Goal: Task Accomplishment & Management: Complete application form

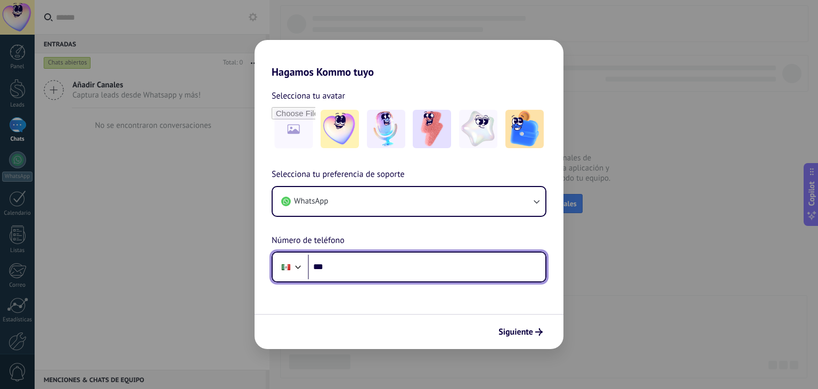
click at [417, 273] on input "***" at bounding box center [427, 267] width 238 height 25
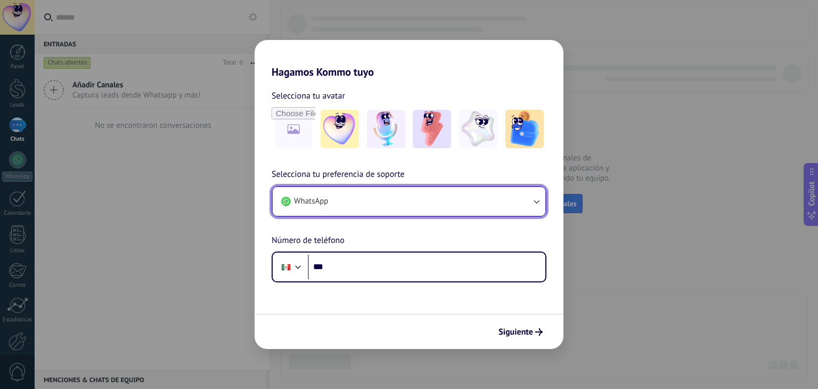
click at [365, 203] on button "WhatsApp" at bounding box center [409, 201] width 273 height 29
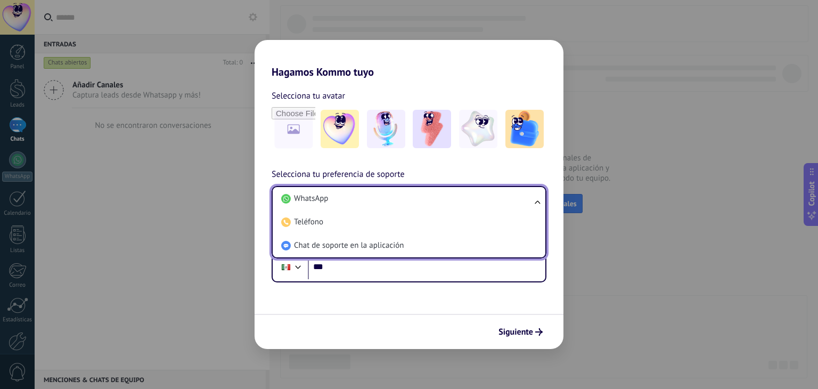
click at [365, 203] on li "WhatsApp" at bounding box center [407, 198] width 260 height 23
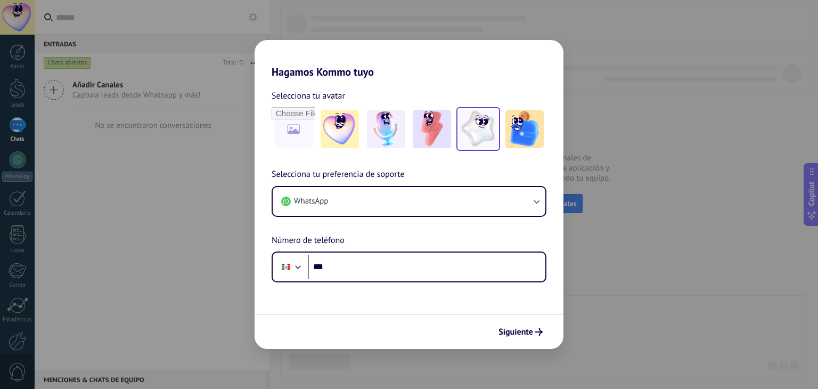
click at [487, 133] on img at bounding box center [478, 129] width 38 height 38
click at [517, 135] on img at bounding box center [525, 129] width 38 height 38
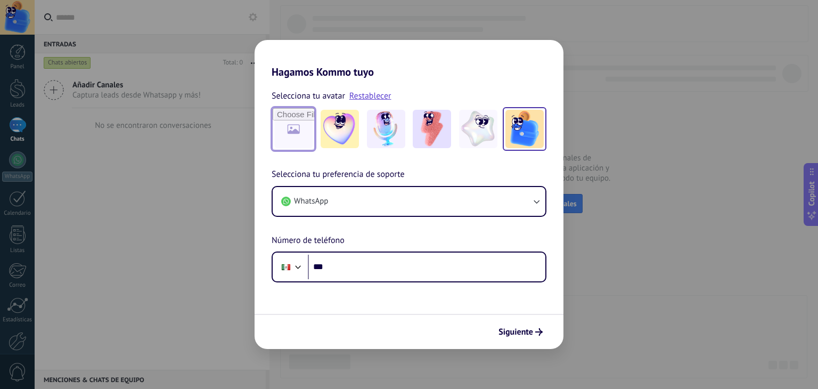
click at [302, 127] on input "file" at bounding box center [294, 129] width 42 height 42
type input "**********"
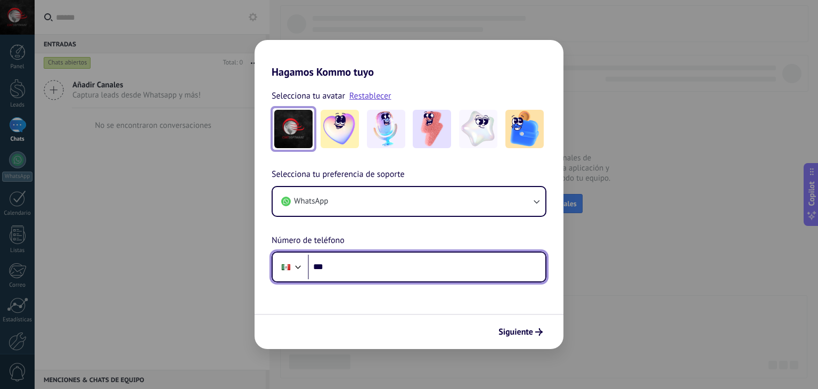
click at [389, 269] on input "***" at bounding box center [427, 267] width 238 height 25
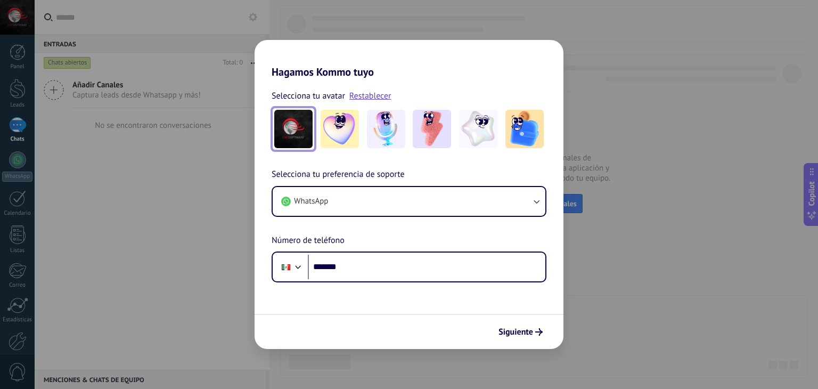
click at [464, 246] on div "Selecciona tu preferencia de soporte WhatsApp Número de teléfono Phone *******" at bounding box center [409, 225] width 309 height 115
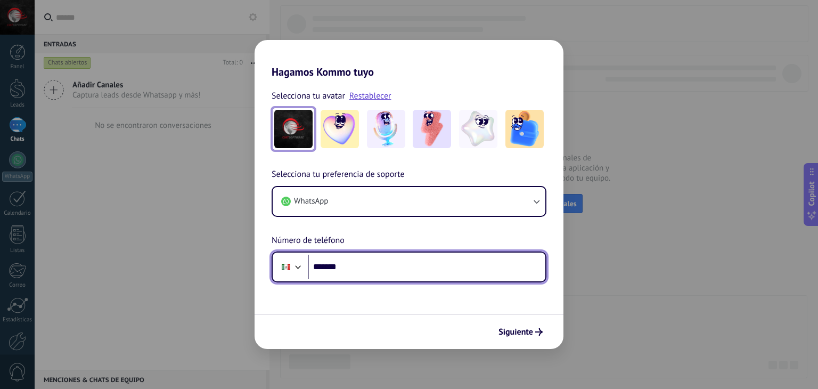
click at [460, 275] on input "*******" at bounding box center [427, 267] width 238 height 25
type input "**"
type input "**********"
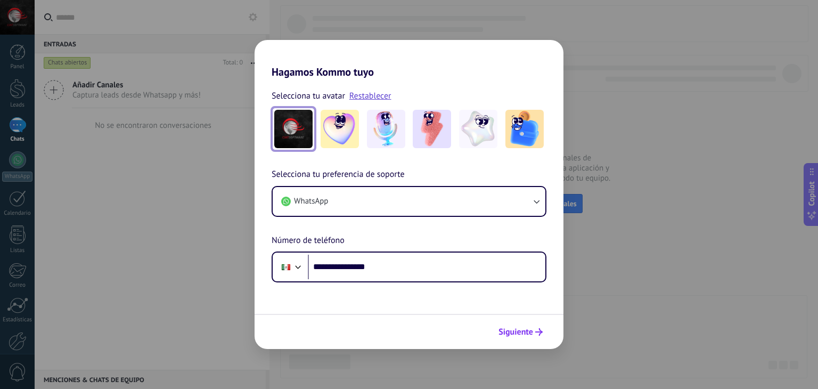
click at [539, 333] on icon "submit" at bounding box center [538, 331] width 7 height 7
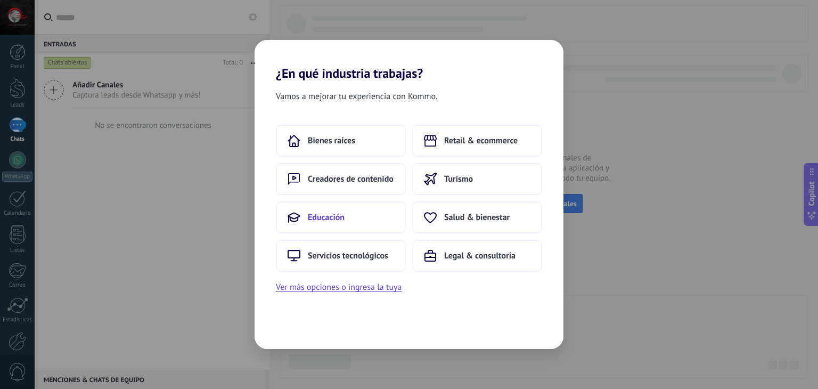
click at [349, 222] on button "Educación" at bounding box center [341, 217] width 130 height 32
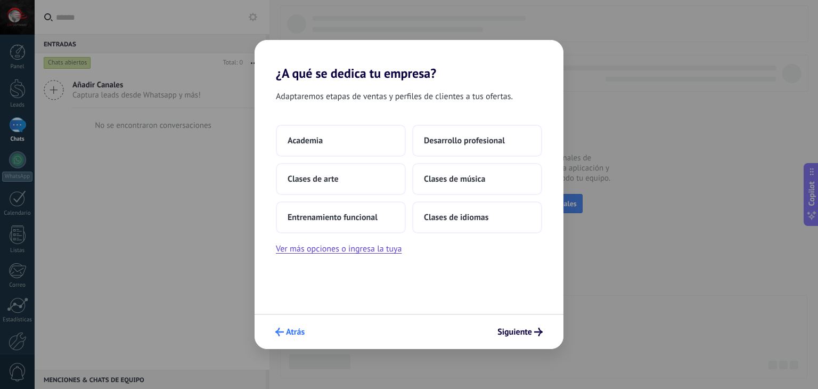
click at [286, 326] on button "Atrás" at bounding box center [290, 332] width 39 height 18
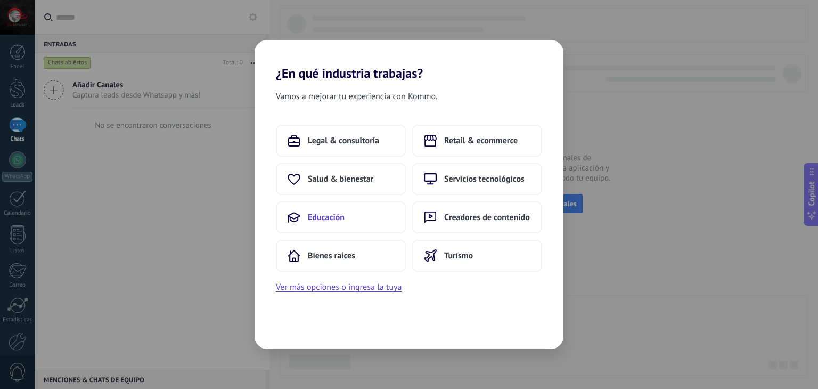
click at [337, 216] on span "Educación" at bounding box center [326, 217] width 37 height 11
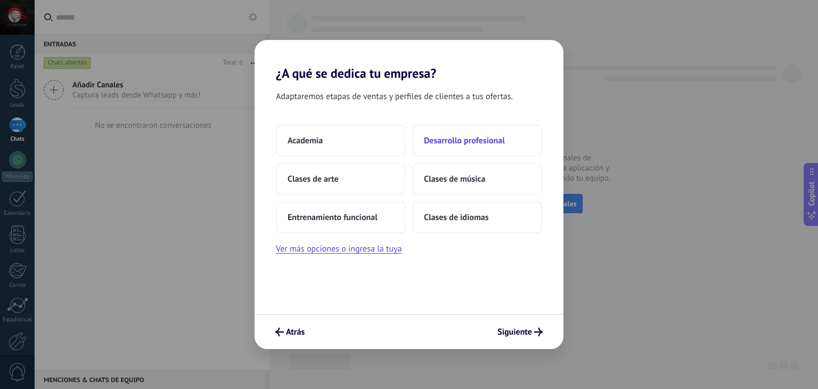
click at [443, 149] on button "Desarrollo profesional" at bounding box center [477, 141] width 130 height 32
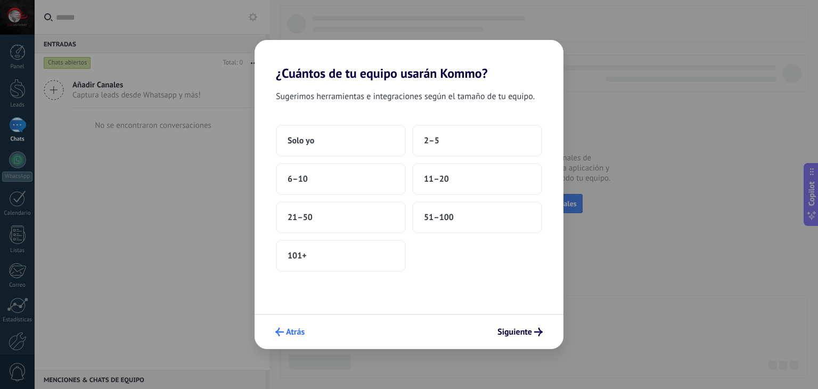
click at [307, 337] on button "Atrás" at bounding box center [290, 332] width 39 height 18
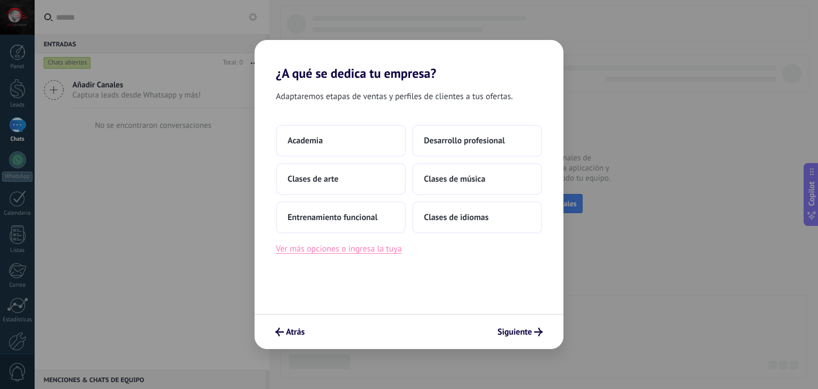
click at [361, 248] on button "Ver más opciones o ingresa la tuya" at bounding box center [339, 249] width 126 height 14
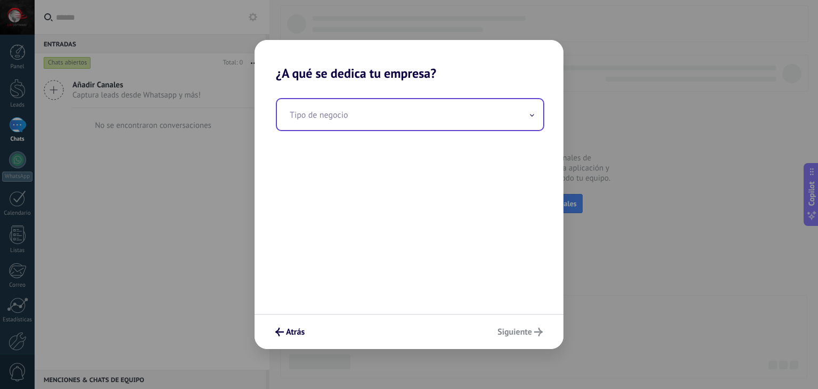
click at [491, 98] on div "Tipo de negocio" at bounding box center [410, 114] width 269 height 33
click at [501, 125] on input "text" at bounding box center [410, 114] width 266 height 31
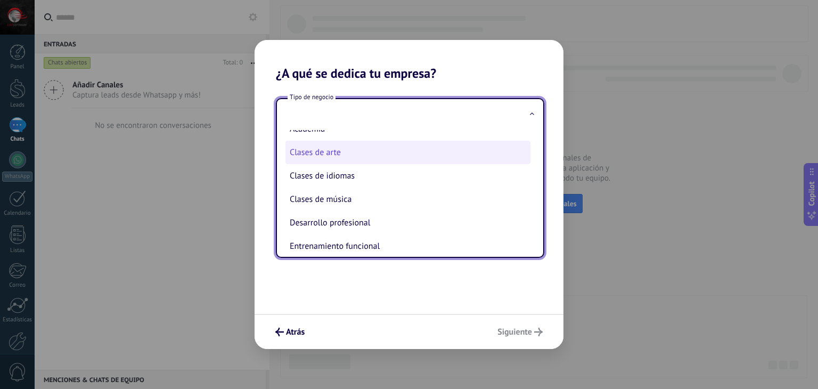
scroll to position [27, 0]
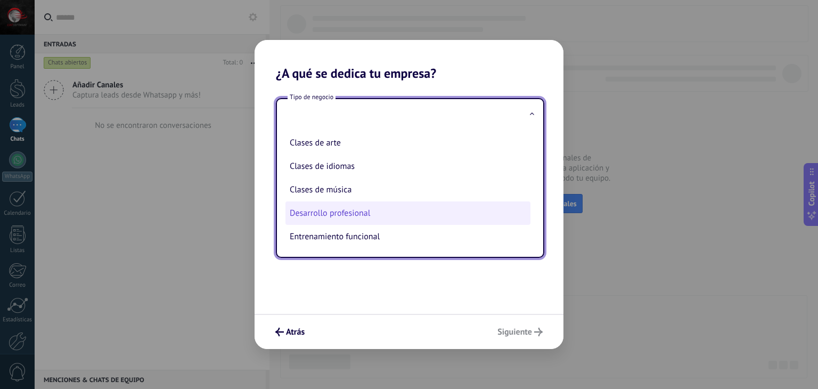
click at [392, 210] on li "Desarrollo profesional" at bounding box center [408, 212] width 245 height 23
type input "**********"
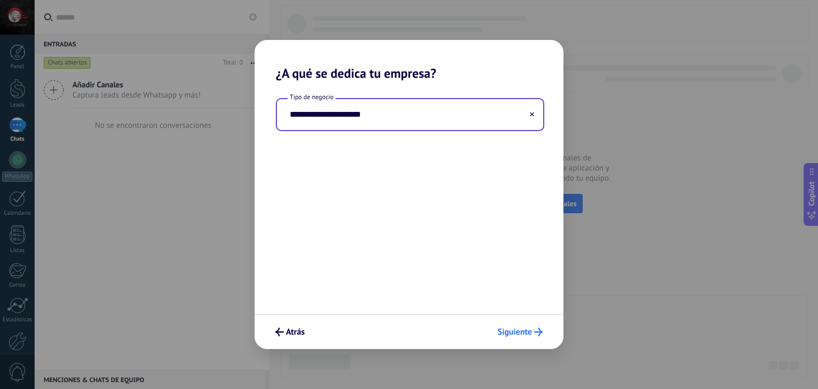
click at [526, 328] on span "Siguiente" at bounding box center [515, 331] width 35 height 7
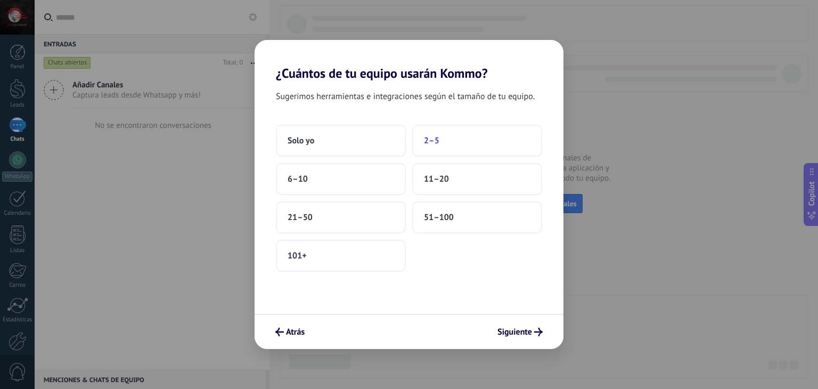
click at [428, 150] on button "2–5" at bounding box center [477, 141] width 130 height 32
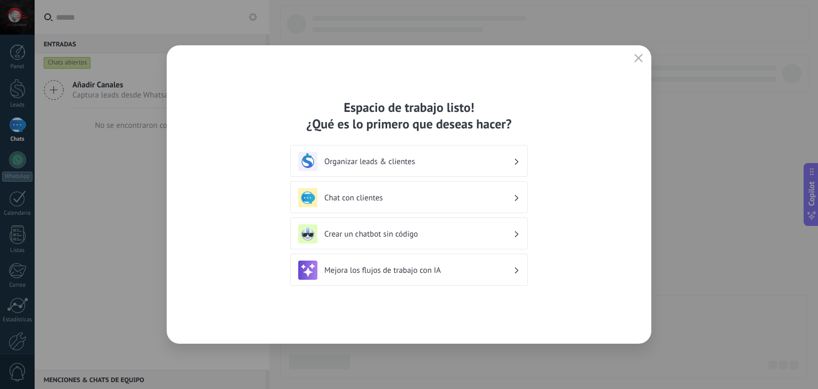
click at [434, 165] on h3 "Organizar leads & clientes" at bounding box center [418, 162] width 189 height 10
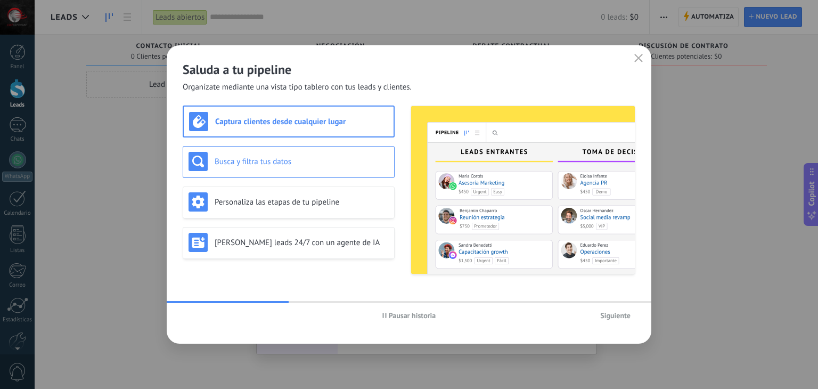
click at [258, 169] on div "Busca y filtra tus datos" at bounding box center [289, 161] width 200 height 19
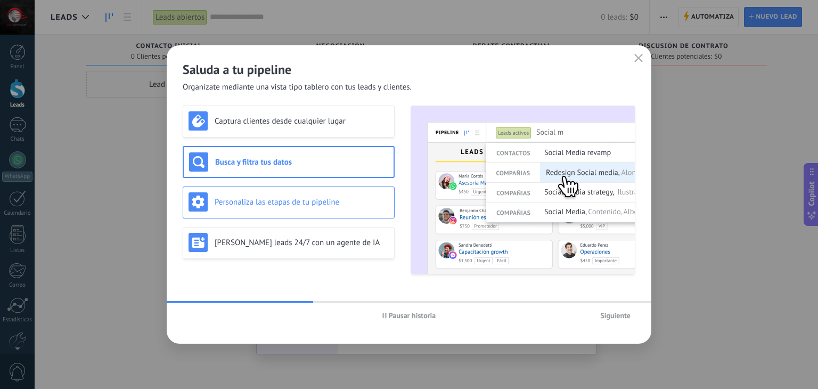
click at [287, 194] on div "Personaliza las etapas de tu pipeline" at bounding box center [289, 201] width 200 height 19
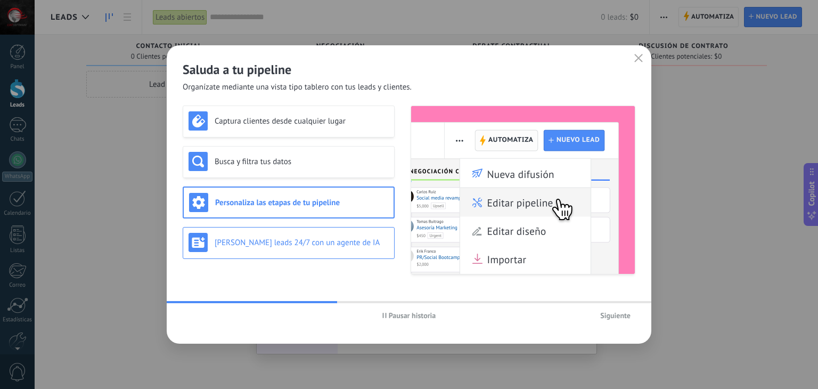
click at [311, 241] on h3 "[PERSON_NAME] leads 24/7 con un agente de IA" at bounding box center [302, 243] width 174 height 10
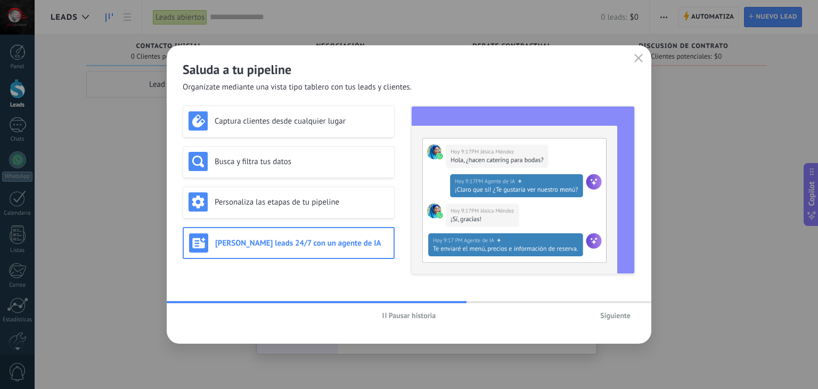
click at [629, 315] on span "Siguiente" at bounding box center [615, 315] width 30 height 7
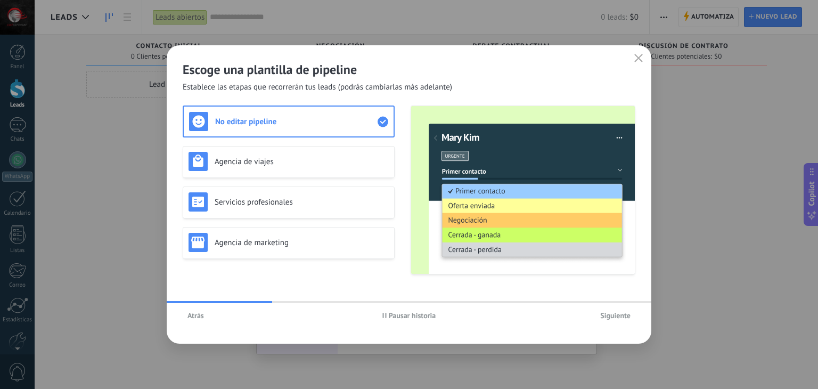
click at [194, 320] on button "Atrás" at bounding box center [196, 315] width 26 height 16
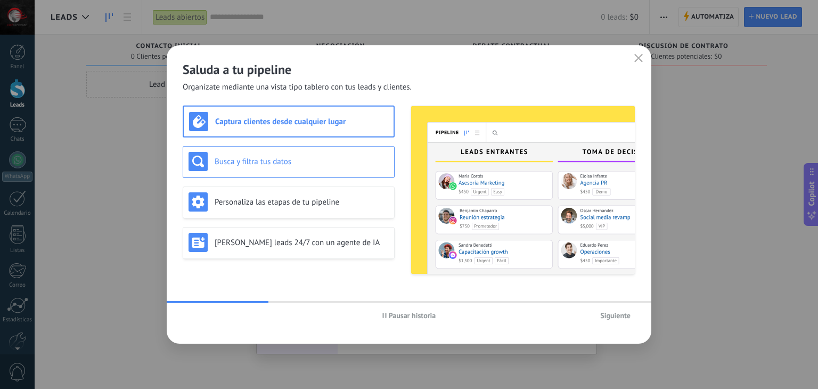
click at [289, 157] on h3 "Busca y filtra tus datos" at bounding box center [302, 162] width 174 height 10
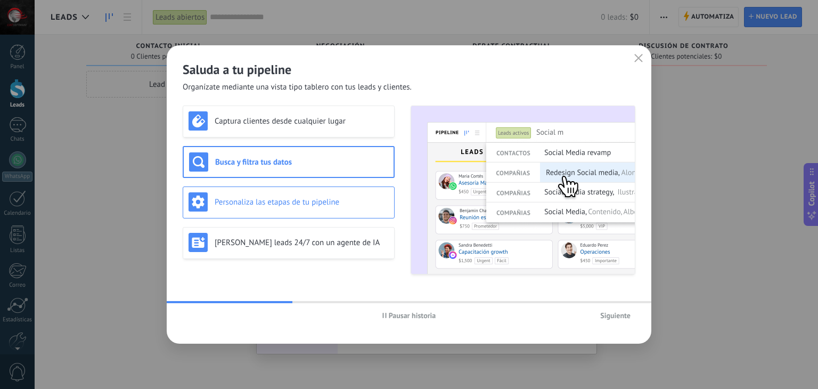
click at [334, 202] on h3 "Personaliza las etapas de tu pipeline" at bounding box center [302, 202] width 174 height 10
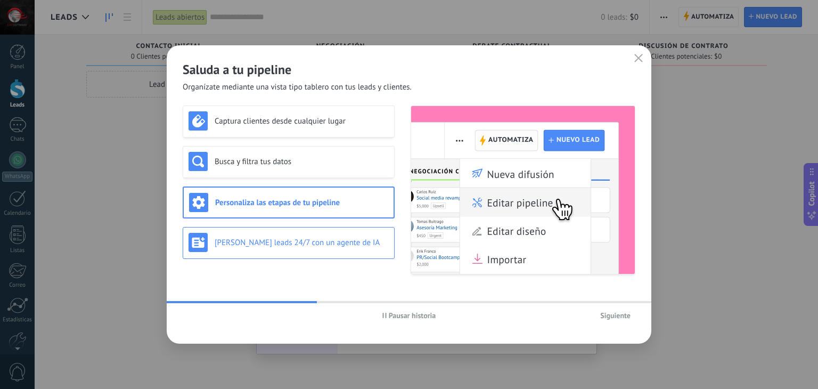
click at [342, 242] on h3 "[PERSON_NAME] leads 24/7 con un agente de IA" at bounding box center [302, 243] width 174 height 10
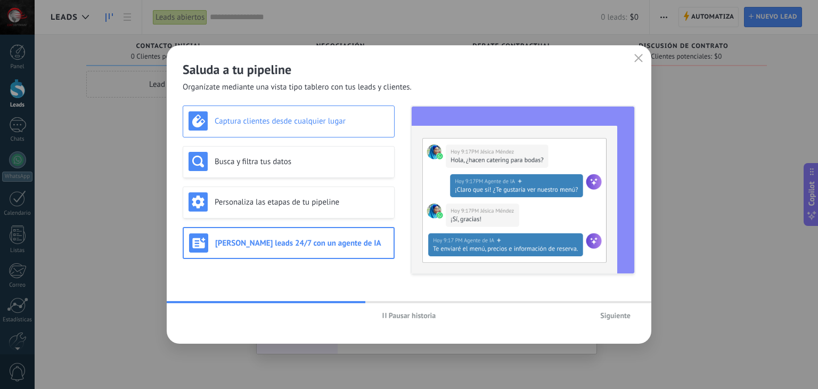
click at [302, 125] on h3 "Captura clientes desde cualquier lugar" at bounding box center [302, 121] width 174 height 10
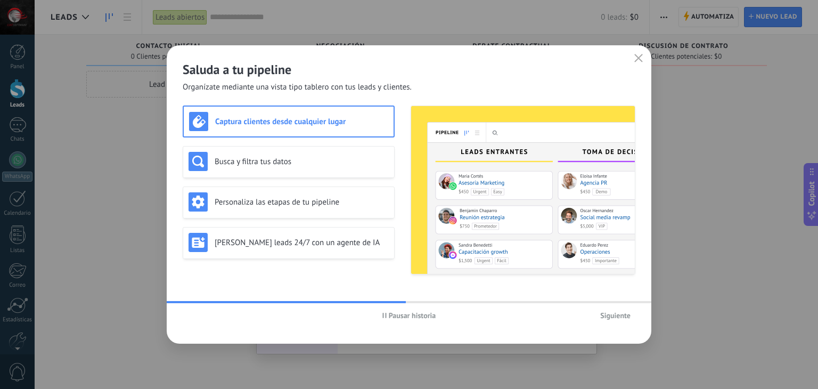
click at [617, 307] on div "Siguiente" at bounding box center [560, 315] width 151 height 16
click at [619, 320] on button "Siguiente" at bounding box center [616, 315] width 40 height 16
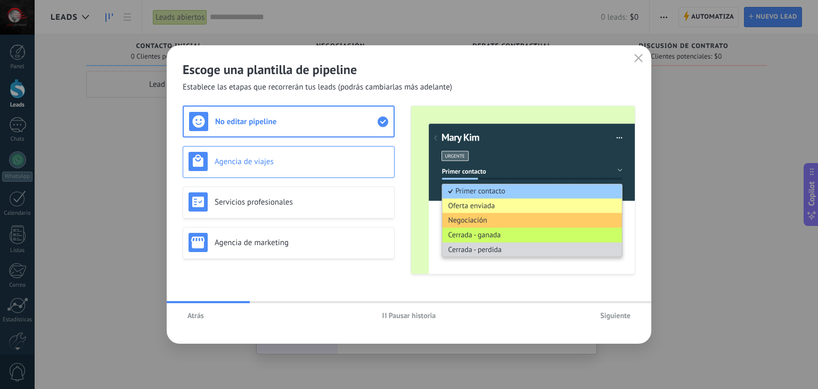
click at [318, 165] on h3 "Agencia de viajes" at bounding box center [302, 162] width 174 height 10
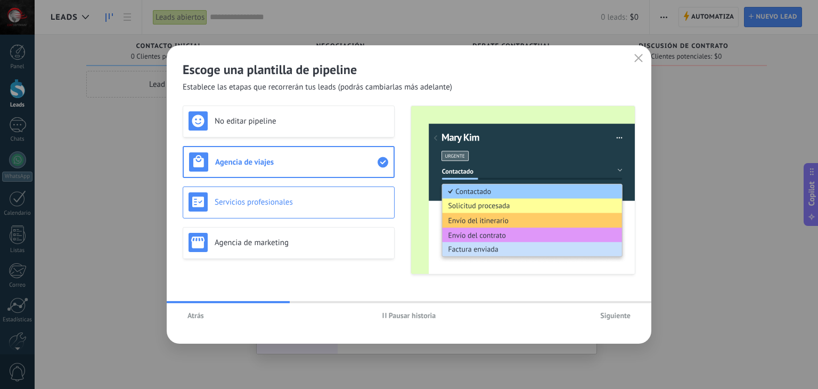
click at [316, 196] on div "Servicios profesionales" at bounding box center [289, 201] width 200 height 19
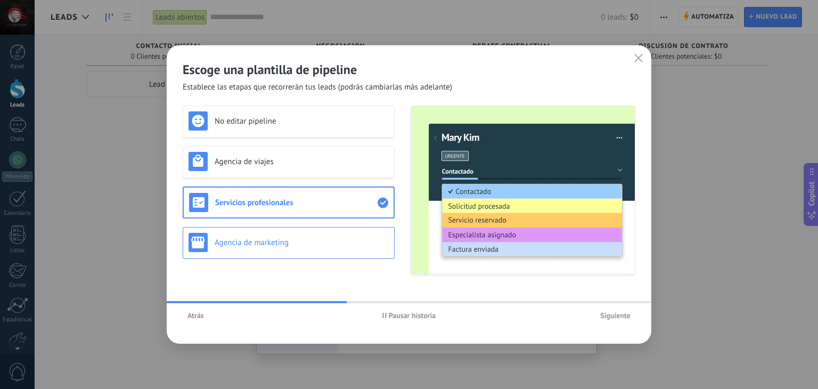
click at [314, 239] on h3 "Agencia de marketing" at bounding box center [302, 243] width 174 height 10
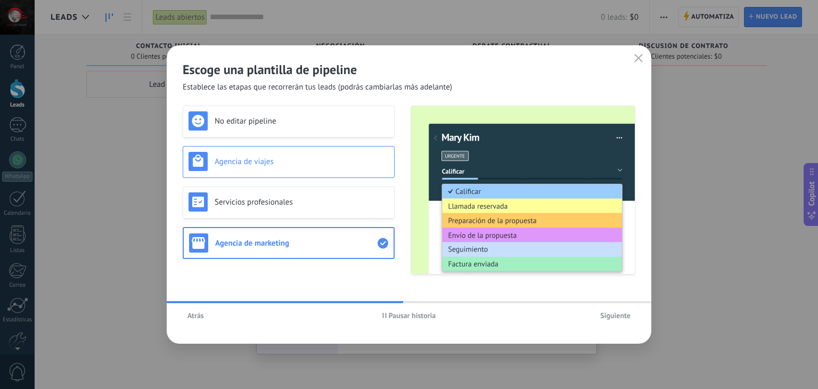
click at [314, 164] on h3 "Agencia de viajes" at bounding box center [302, 162] width 174 height 10
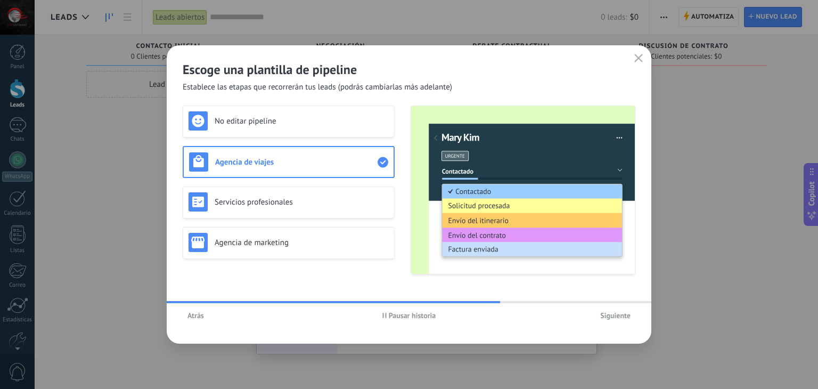
click at [631, 312] on button "Siguiente" at bounding box center [616, 315] width 40 height 16
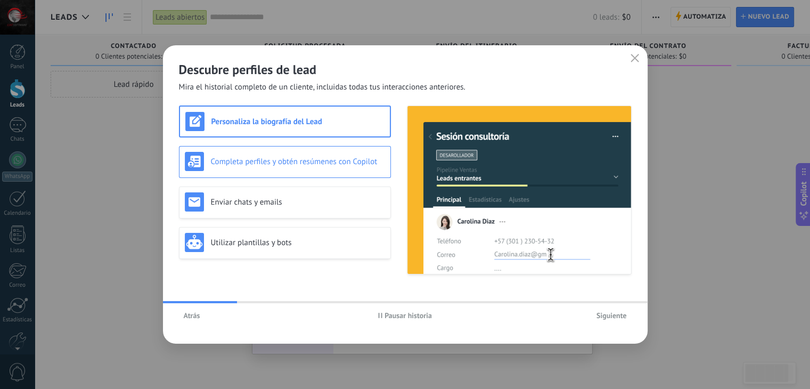
click at [275, 164] on h3 "Completa perfiles y obtén resúmenes con Copilot" at bounding box center [298, 162] width 174 height 10
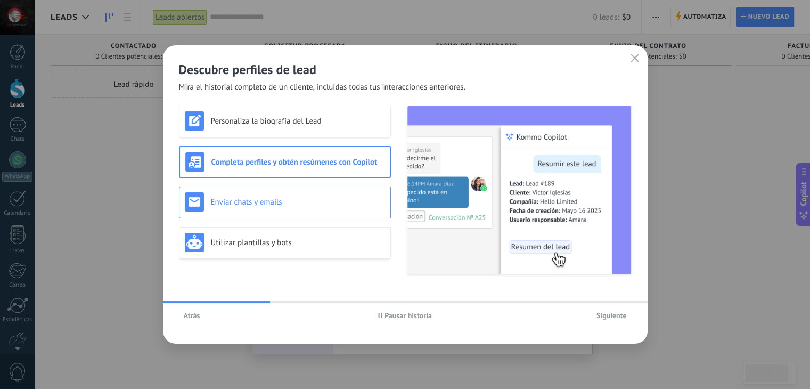
click at [275, 190] on div "Enviar chats y emails" at bounding box center [285, 202] width 212 height 32
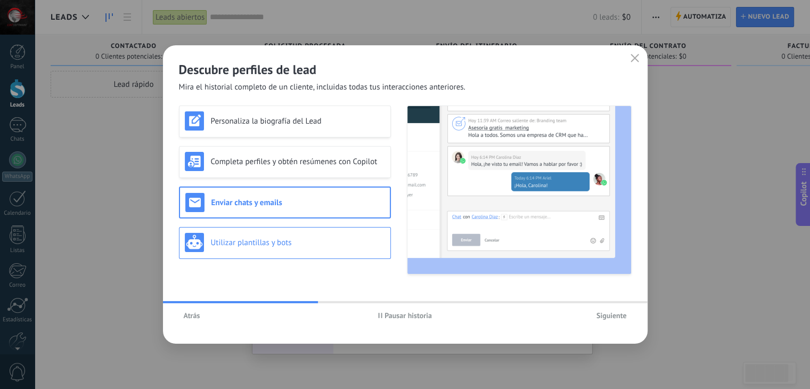
click at [274, 239] on h3 "Utilizar plantillas y bots" at bounding box center [298, 243] width 174 height 10
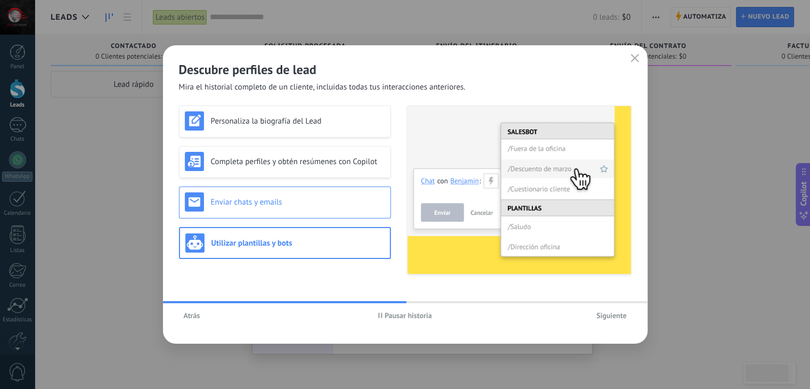
click at [304, 199] on h3 "Enviar chats y emails" at bounding box center [298, 202] width 174 height 10
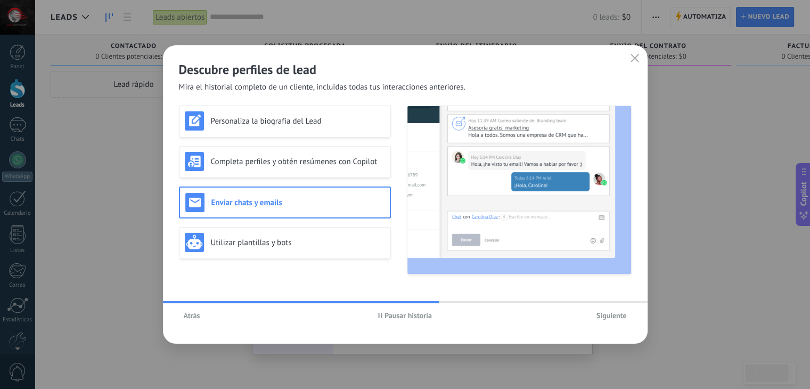
click at [619, 322] on button "Siguiente" at bounding box center [612, 315] width 40 height 16
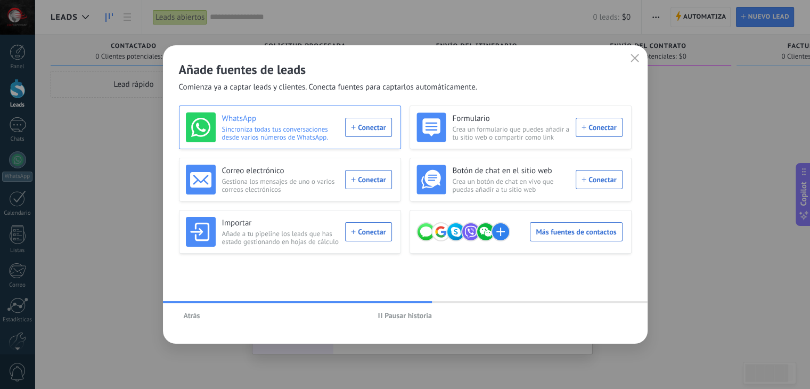
click at [240, 146] on div "WhatsApp Sincroniza todas tus conversaciones desde varios números de WhatsApp. …" at bounding box center [290, 127] width 222 height 44
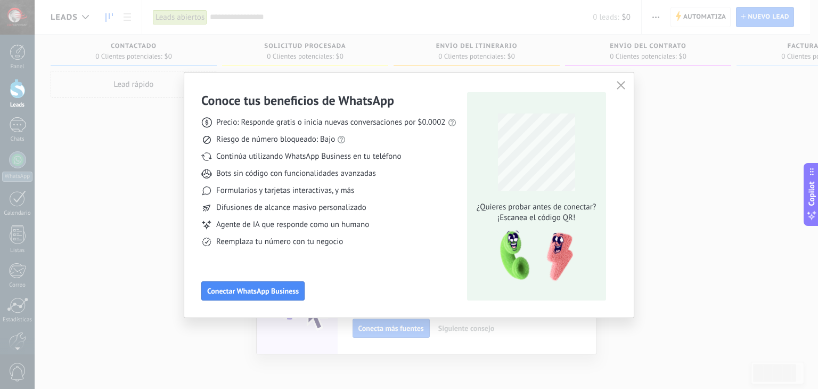
click at [354, 388] on html ".abecls-1,.abecls-2{fill-rule:evenodd}.abecls-2{fill:#fff} .abhcls-1{fill:none}…" at bounding box center [409, 194] width 818 height 389
